Goal: Go to known website

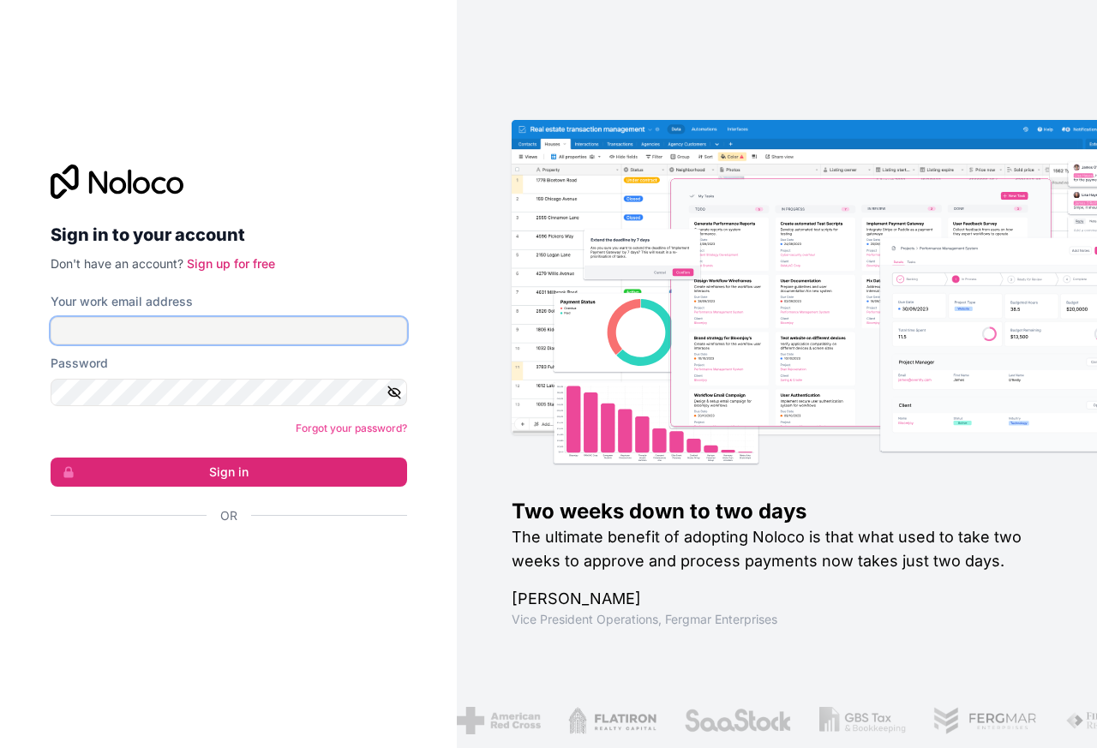
click at [174, 328] on input "Your work email address" at bounding box center [229, 330] width 357 height 27
type input "manny@skycastletoys.com"
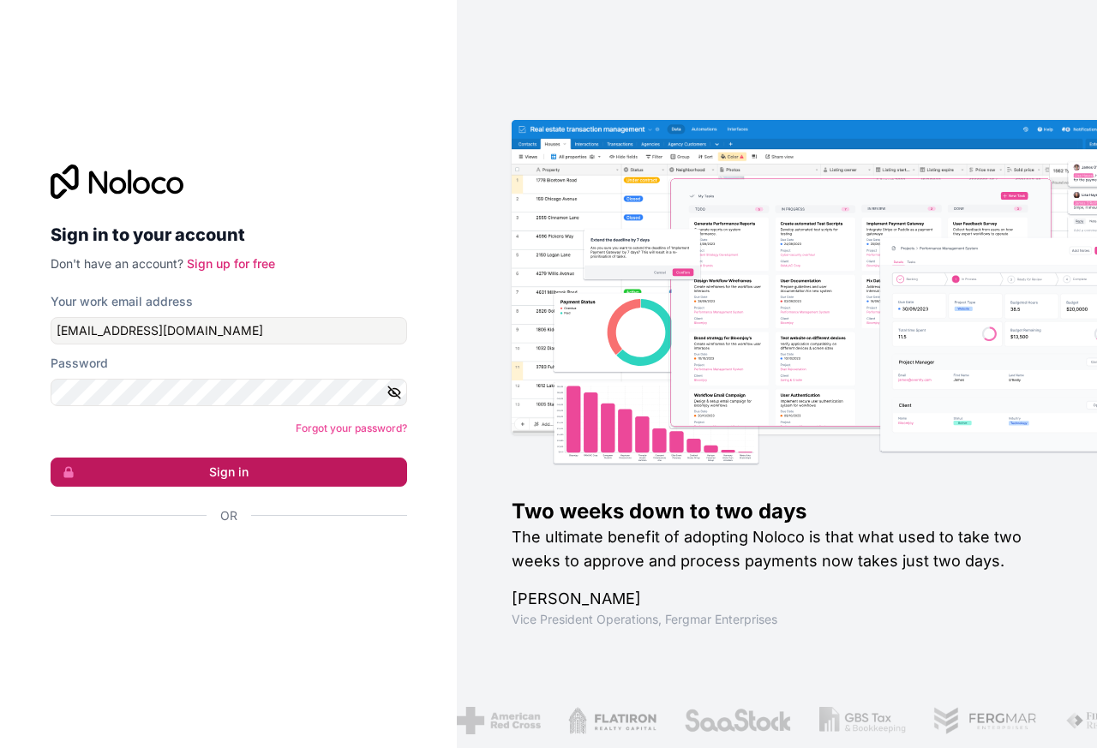
click at [234, 464] on button "Sign in" at bounding box center [229, 472] width 357 height 29
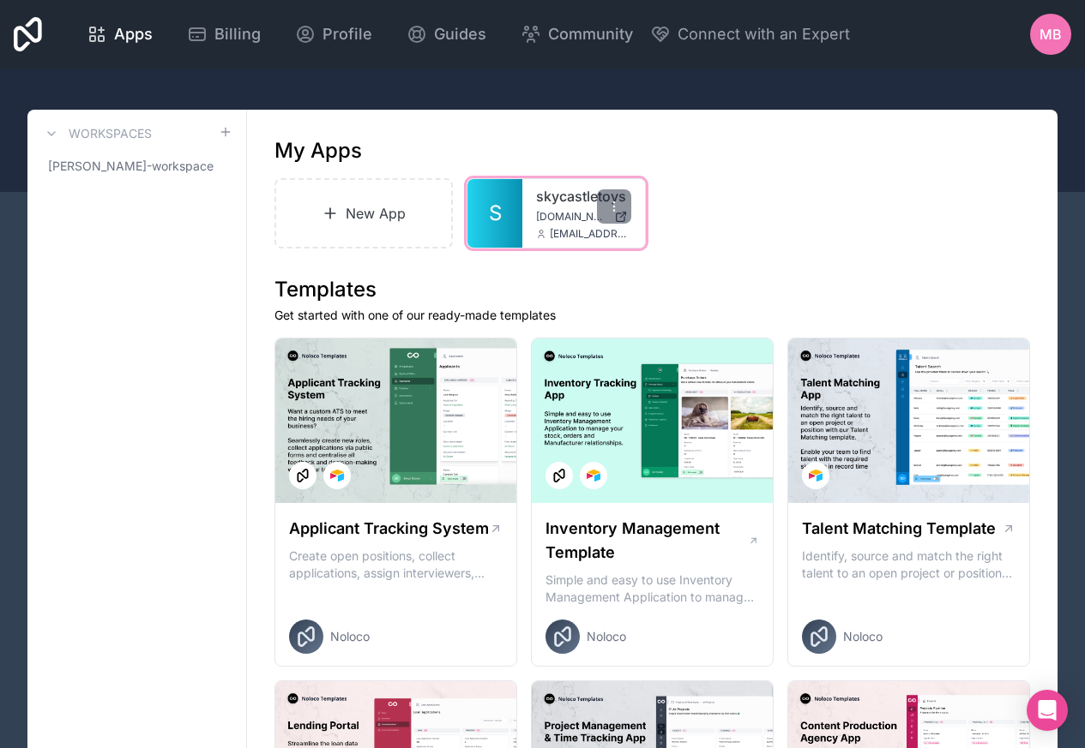
click at [544, 197] on link "skycastletoys" at bounding box center [583, 196] width 94 height 21
